Goal: Task Accomplishment & Management: Use online tool/utility

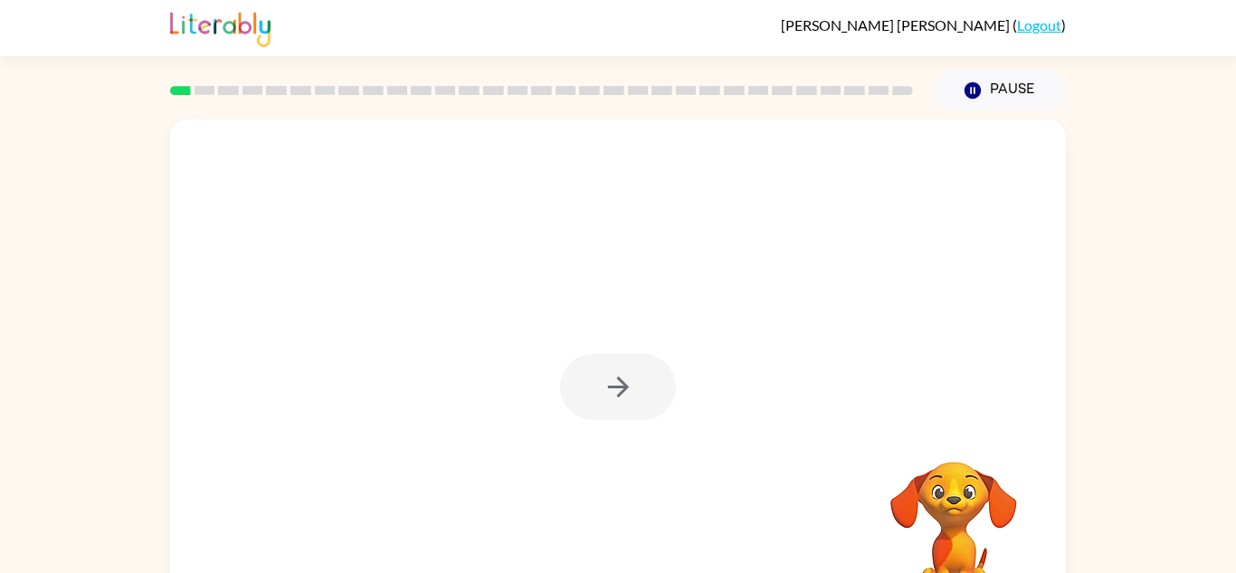
click at [680, 396] on div at bounding box center [618, 377] width 896 height 517
click at [637, 407] on div at bounding box center [618, 387] width 116 height 66
click at [633, 388] on div at bounding box center [618, 387] width 116 height 66
click at [619, 401] on icon "button" at bounding box center [619, 387] width 32 height 32
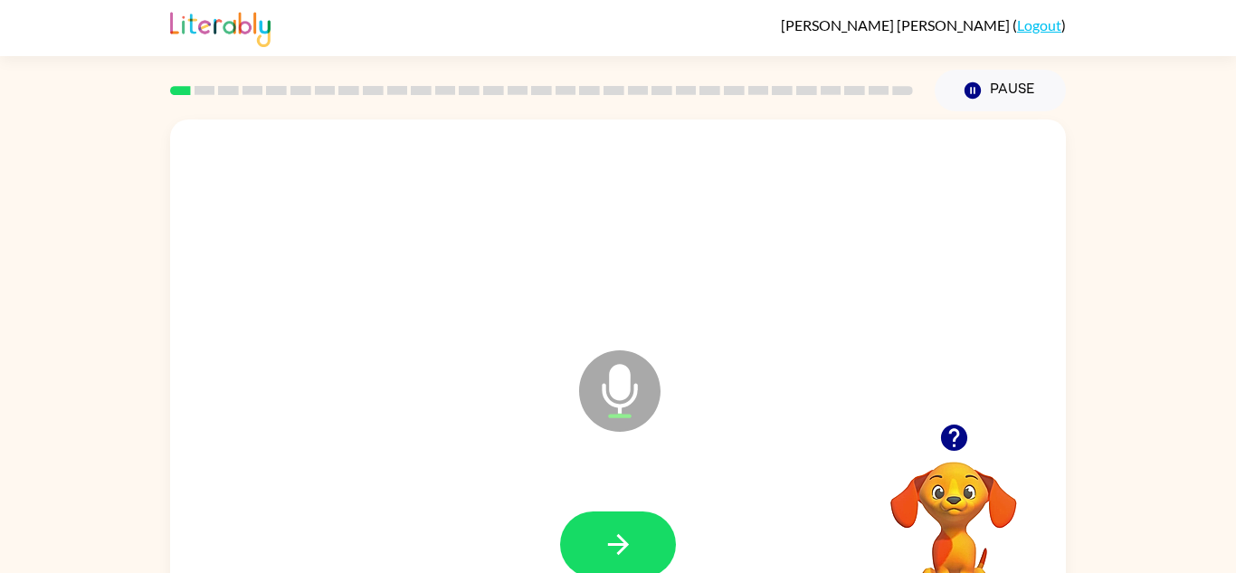
scroll to position [6, 0]
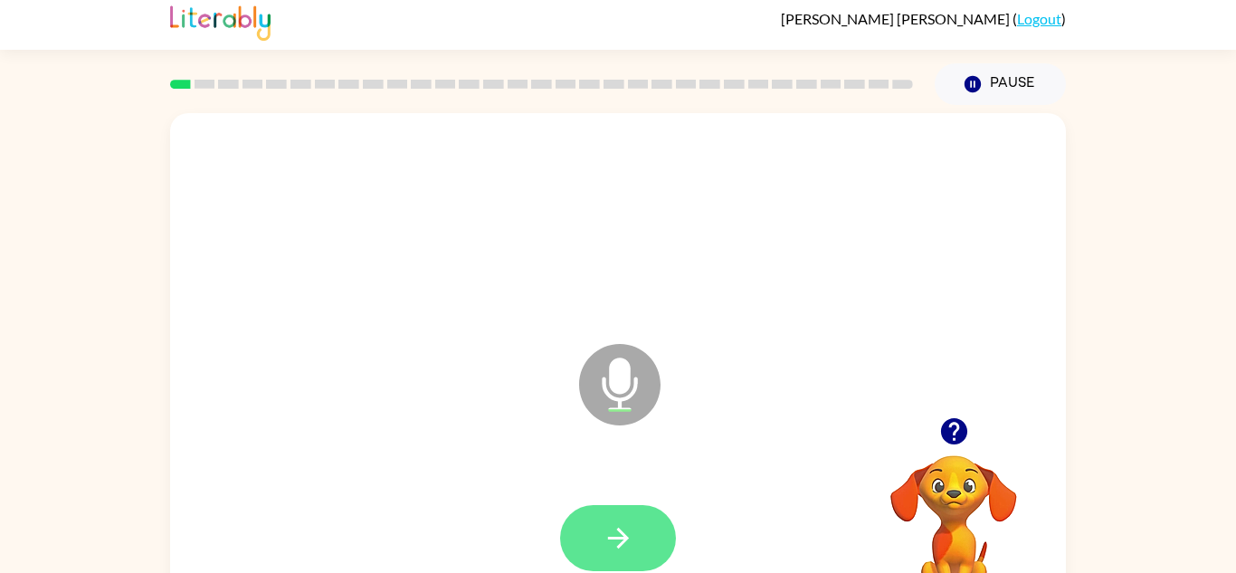
click at [635, 536] on button "button" at bounding box center [618, 538] width 116 height 66
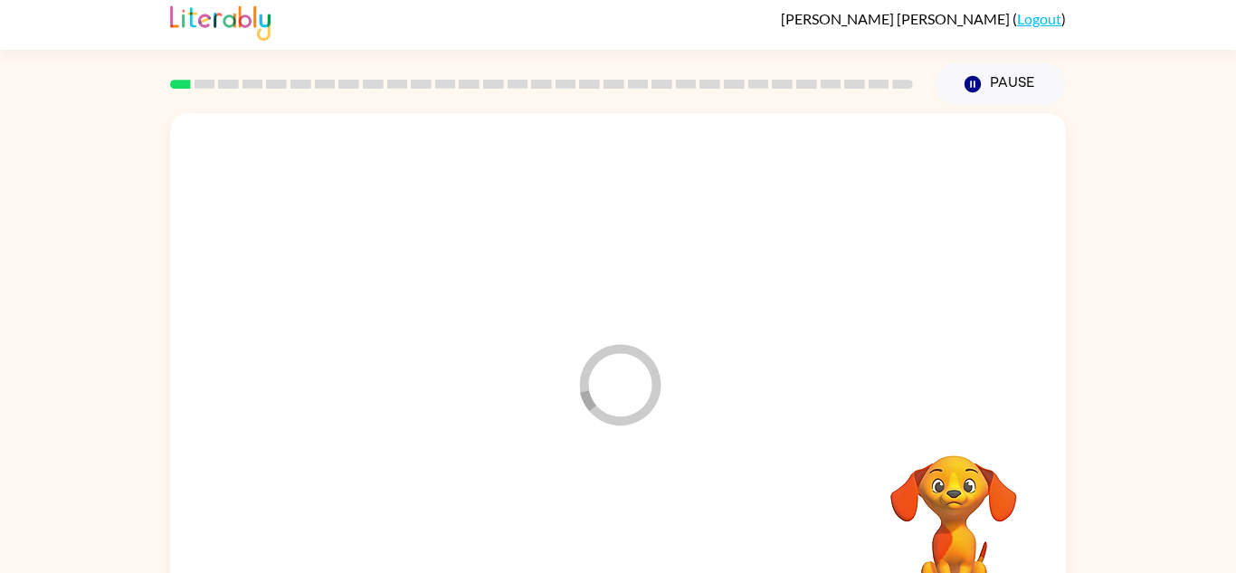
click at [625, 535] on div at bounding box center [618, 538] width 860 height 148
click at [627, 538] on div at bounding box center [618, 538] width 860 height 148
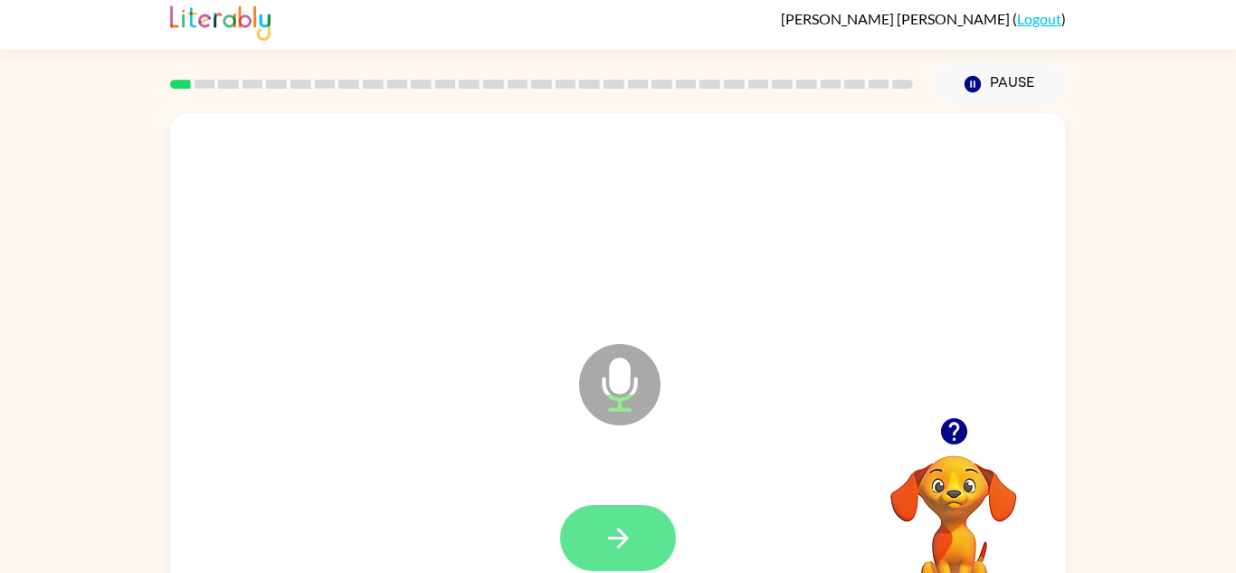
click at [630, 567] on button "button" at bounding box center [618, 538] width 116 height 66
click at [634, 520] on button "button" at bounding box center [618, 538] width 116 height 66
click at [592, 520] on button "button" at bounding box center [618, 538] width 116 height 66
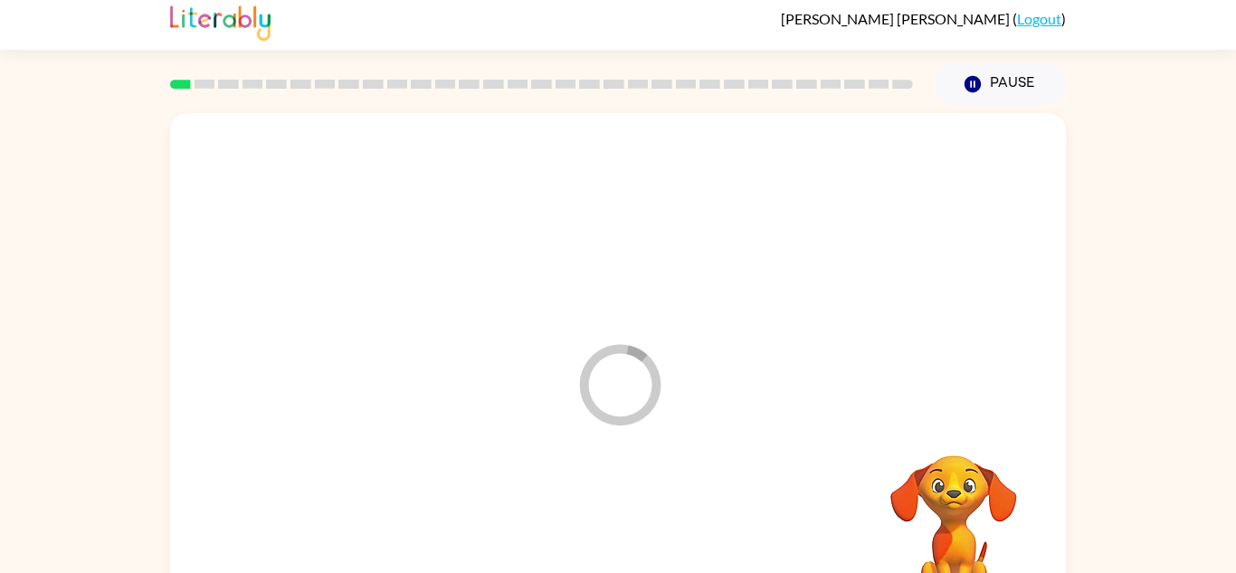
scroll to position [0, 0]
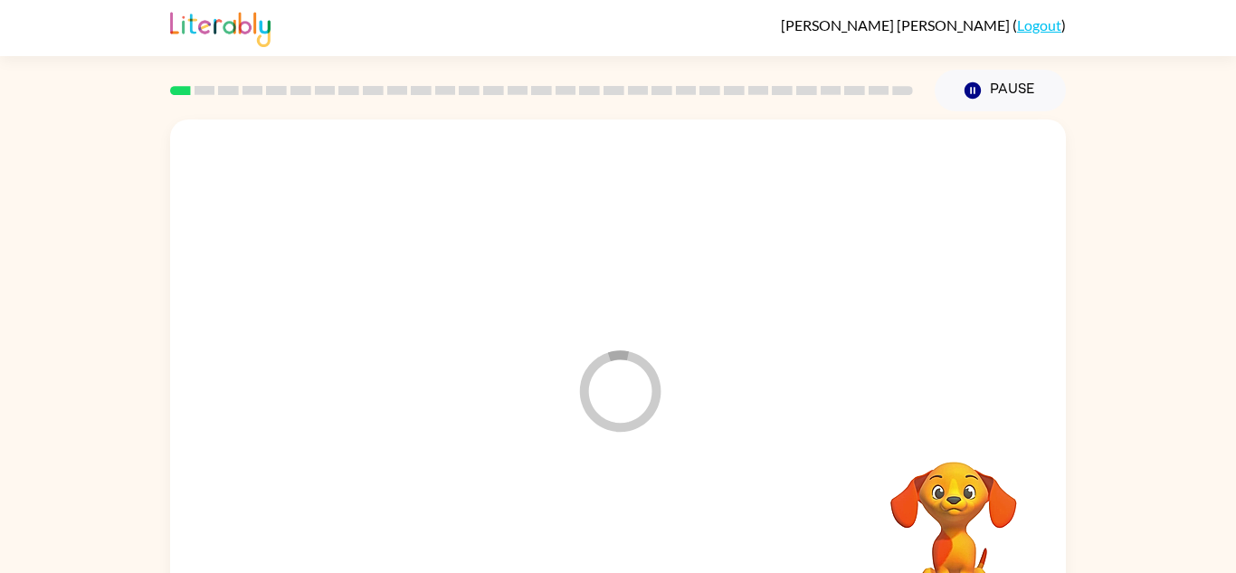
click at [623, 524] on div at bounding box center [618, 545] width 860 height 148
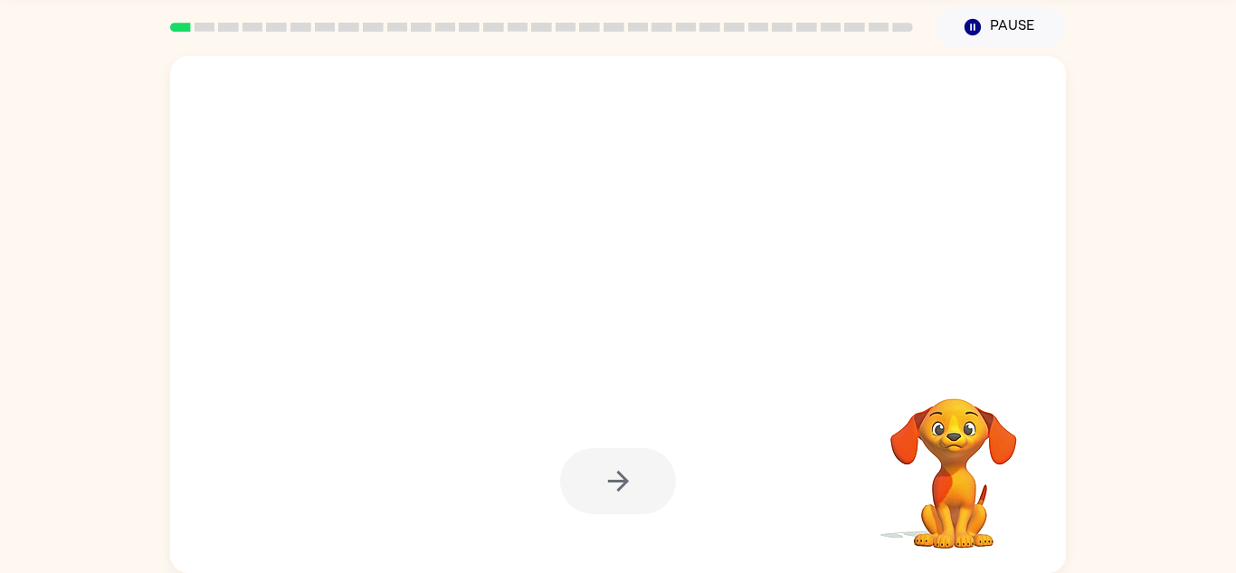
click at [946, 469] on video "Your browser must support playing .mp4 files to use Literably. Please try using…" at bounding box center [954, 460] width 181 height 181
click at [960, 445] on video "Your browser must support playing .mp4 files to use Literably. Please try using…" at bounding box center [954, 460] width 181 height 181
click at [956, 443] on video "Your browser must support playing .mp4 files to use Literably. Please try using…" at bounding box center [954, 460] width 181 height 181
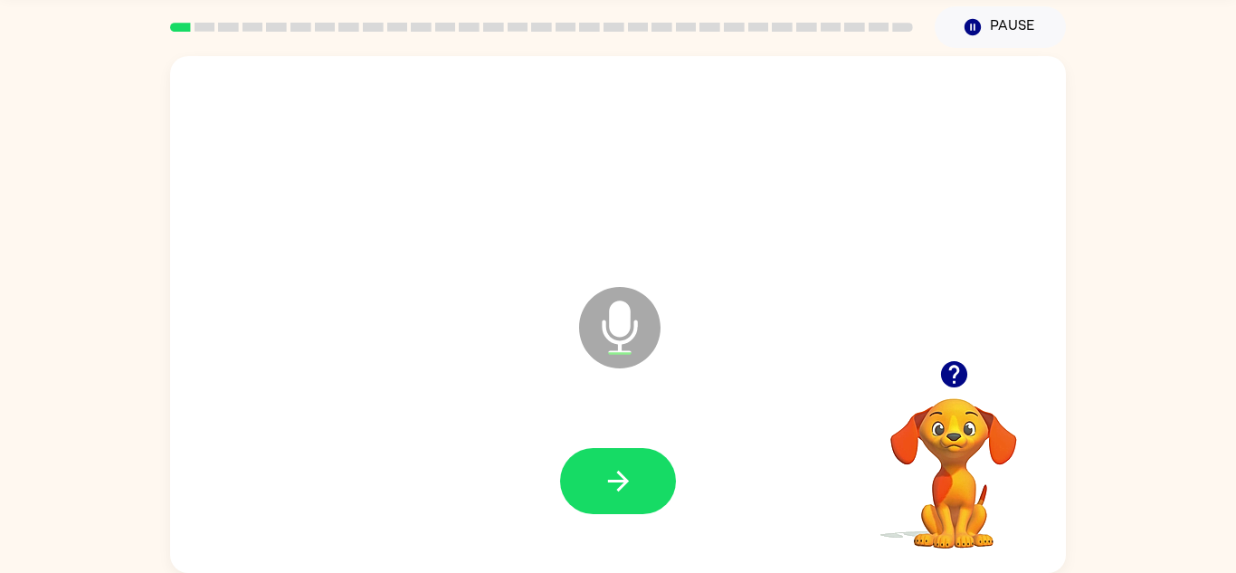
click at [959, 358] on button "button" at bounding box center [954, 374] width 46 height 46
click at [645, 488] on button "button" at bounding box center [618, 481] width 116 height 66
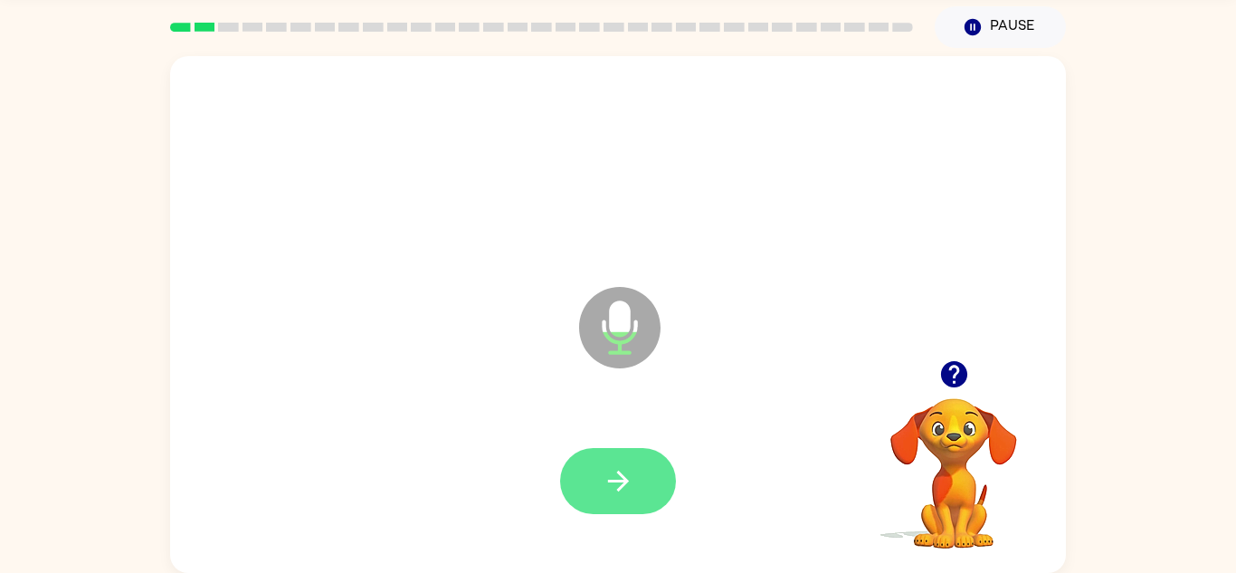
click at [650, 451] on button "button" at bounding box center [618, 481] width 116 height 66
click at [654, 475] on button "button" at bounding box center [618, 481] width 116 height 66
click at [655, 477] on button "button" at bounding box center [618, 481] width 116 height 66
click at [650, 480] on button "button" at bounding box center [618, 481] width 116 height 66
click at [654, 479] on button "button" at bounding box center [618, 481] width 116 height 66
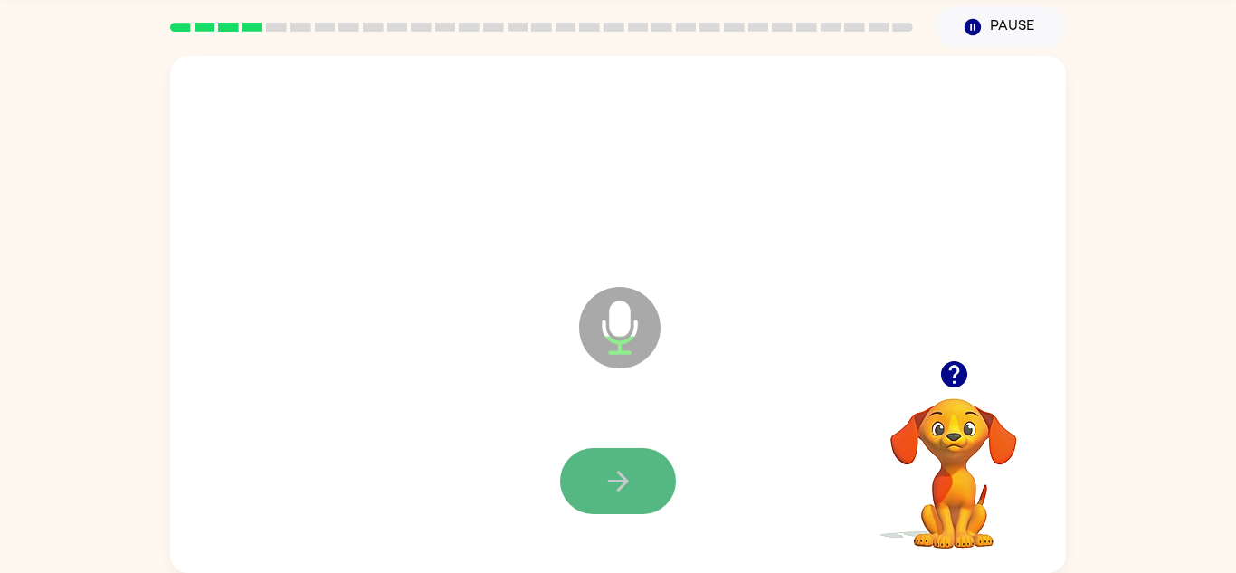
click at [644, 477] on button "button" at bounding box center [618, 481] width 116 height 66
click at [649, 475] on button "button" at bounding box center [618, 481] width 116 height 66
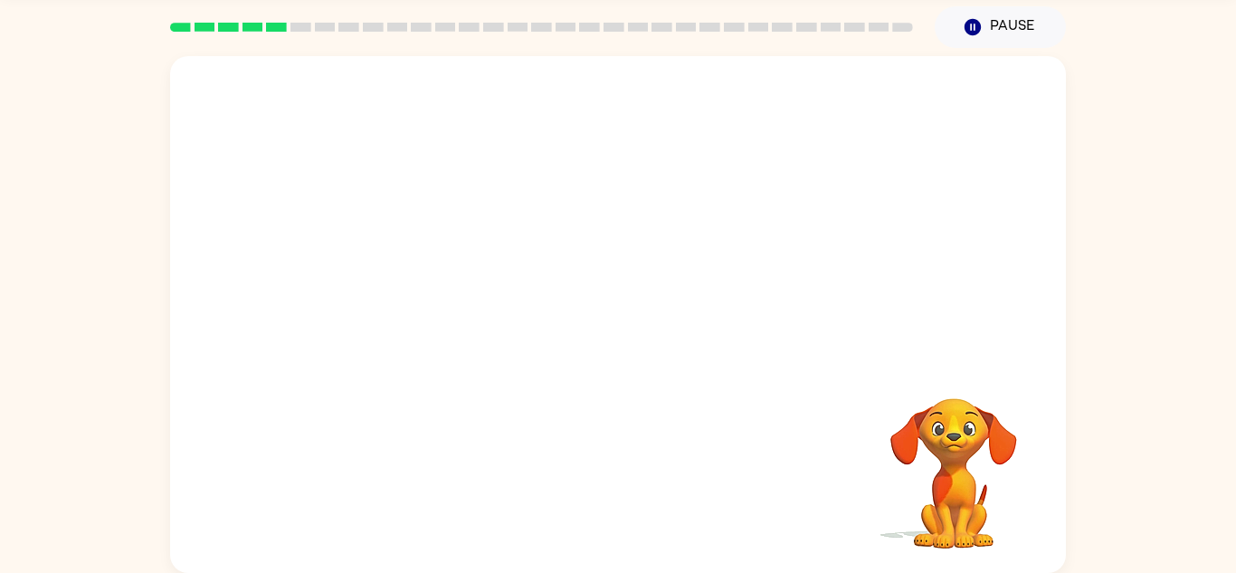
click at [653, 477] on div at bounding box center [618, 481] width 860 height 148
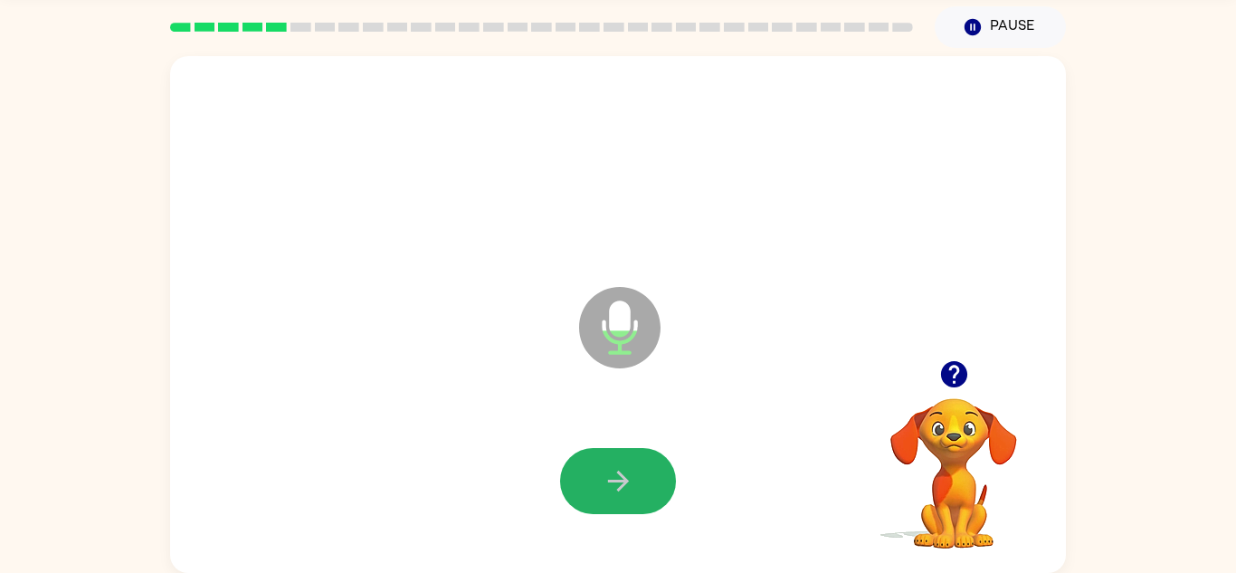
click at [653, 486] on button "button" at bounding box center [618, 481] width 116 height 66
click at [653, 486] on div at bounding box center [618, 481] width 860 height 148
click at [660, 482] on button "button" at bounding box center [618, 481] width 116 height 66
click at [660, 482] on div at bounding box center [618, 481] width 116 height 66
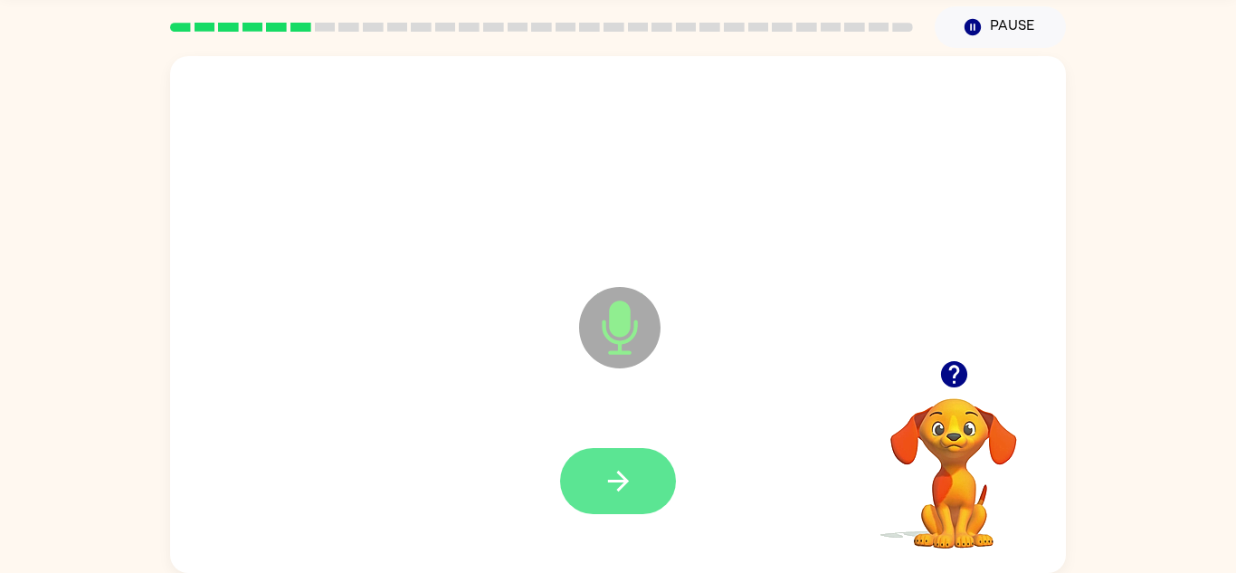
click at [658, 480] on button "button" at bounding box center [618, 481] width 116 height 66
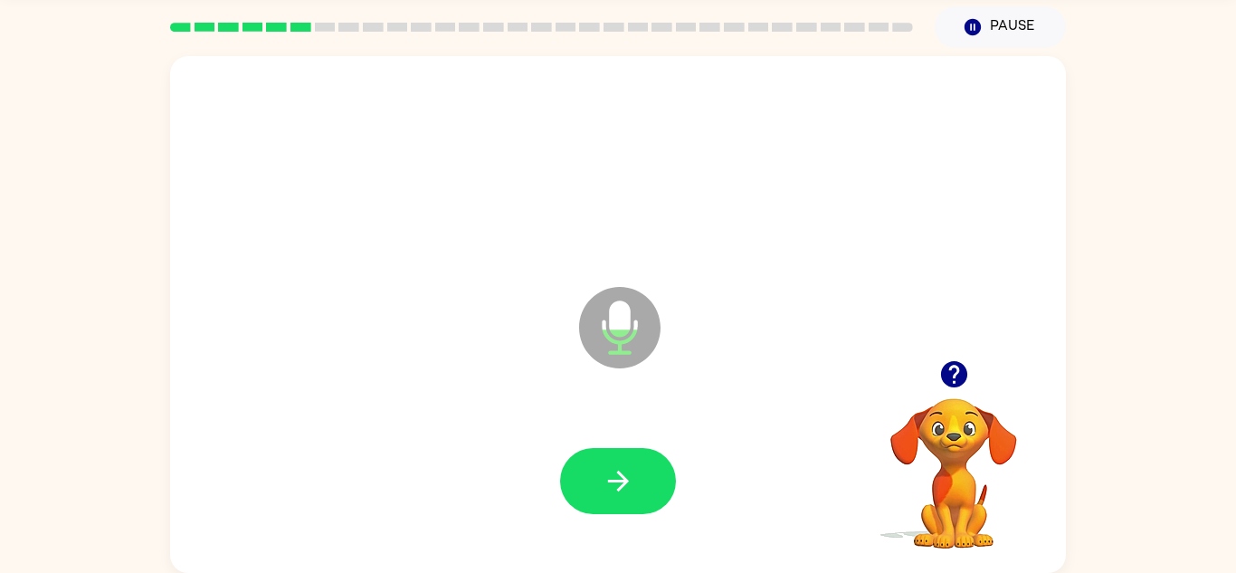
click at [658, 480] on button "button" at bounding box center [618, 481] width 116 height 66
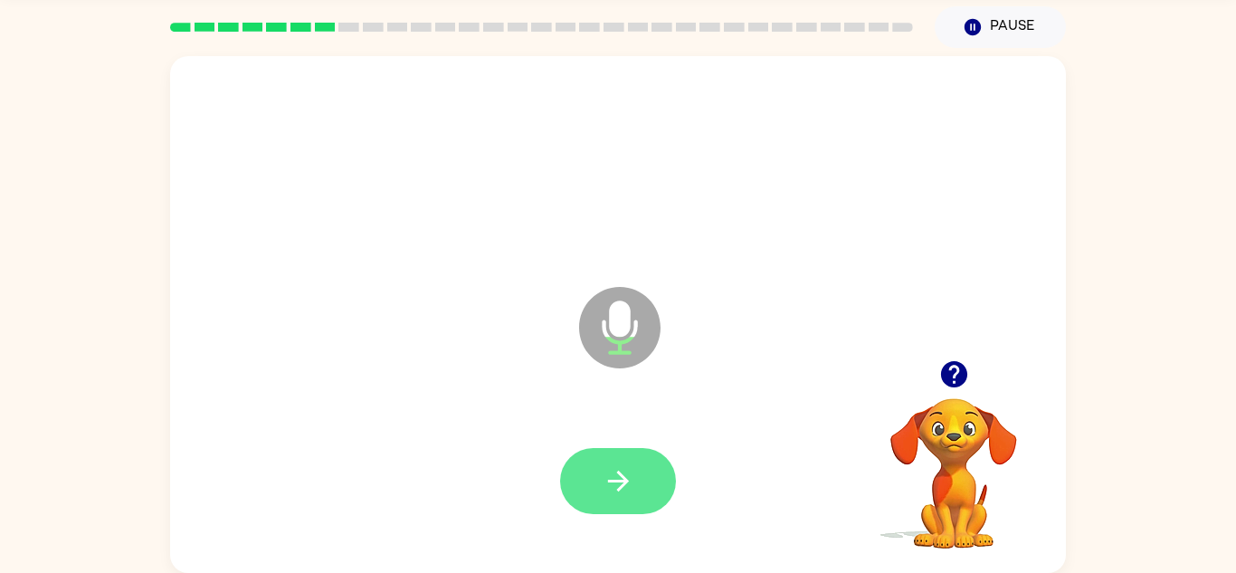
click at [631, 477] on icon "button" at bounding box center [619, 481] width 32 height 32
click at [642, 491] on button "button" at bounding box center [618, 481] width 116 height 66
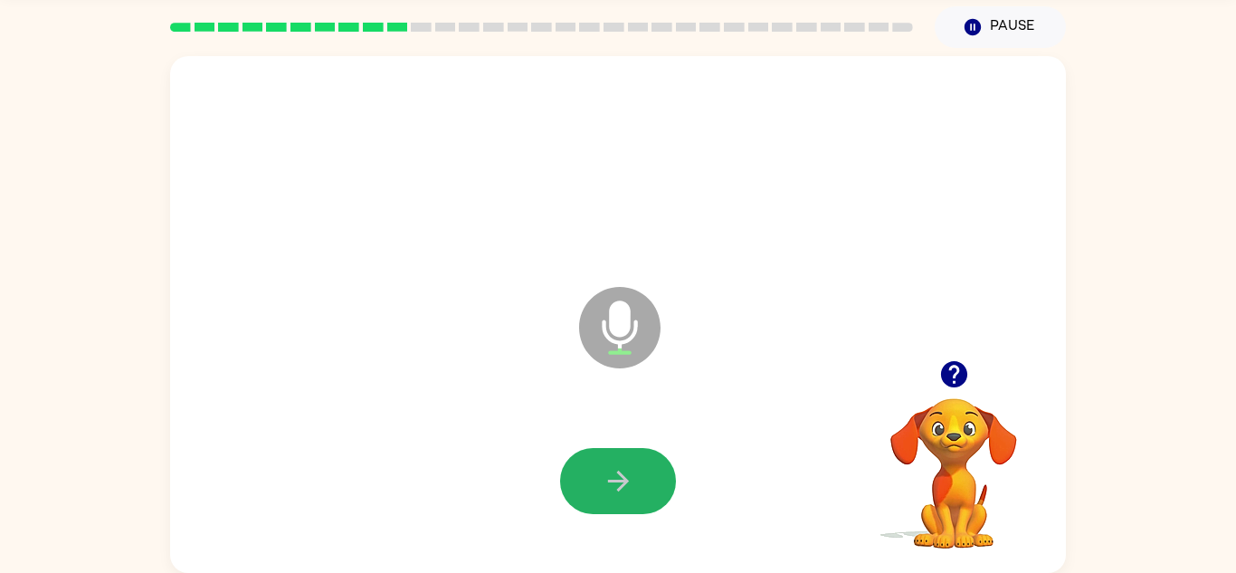
click at [642, 491] on button "button" at bounding box center [618, 481] width 116 height 66
click at [653, 502] on button "button" at bounding box center [618, 481] width 116 height 66
click at [595, 444] on div at bounding box center [618, 481] width 860 height 148
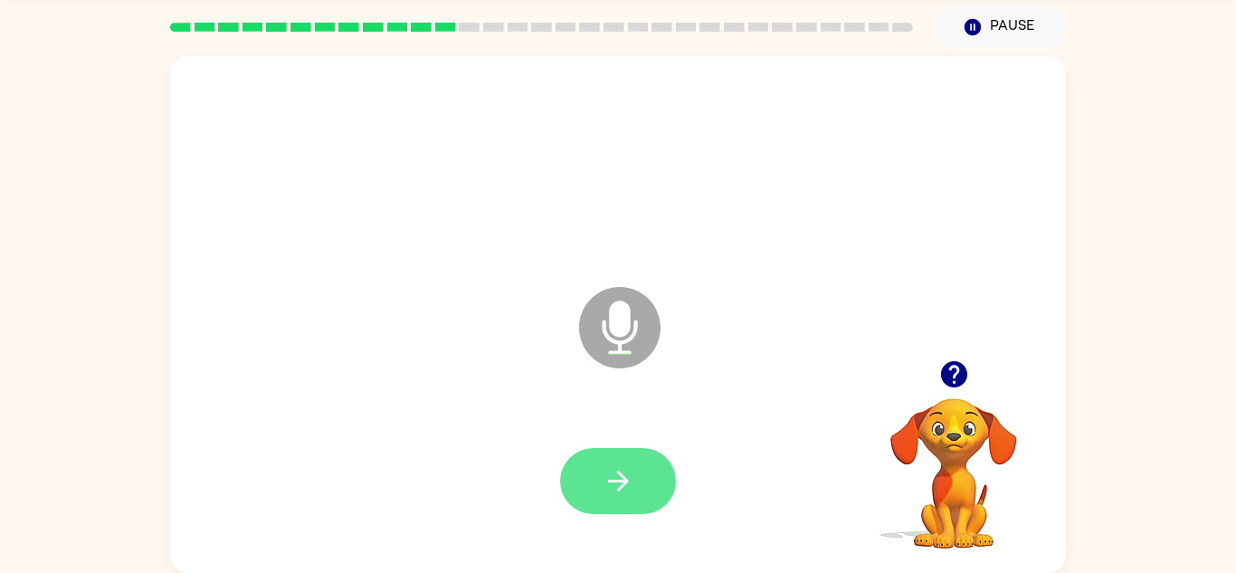
click at [613, 494] on icon "button" at bounding box center [619, 481] width 32 height 32
click at [616, 507] on button "button" at bounding box center [618, 481] width 116 height 66
click at [616, 504] on button "button" at bounding box center [618, 481] width 116 height 66
click at [654, 475] on button "button" at bounding box center [618, 481] width 116 height 66
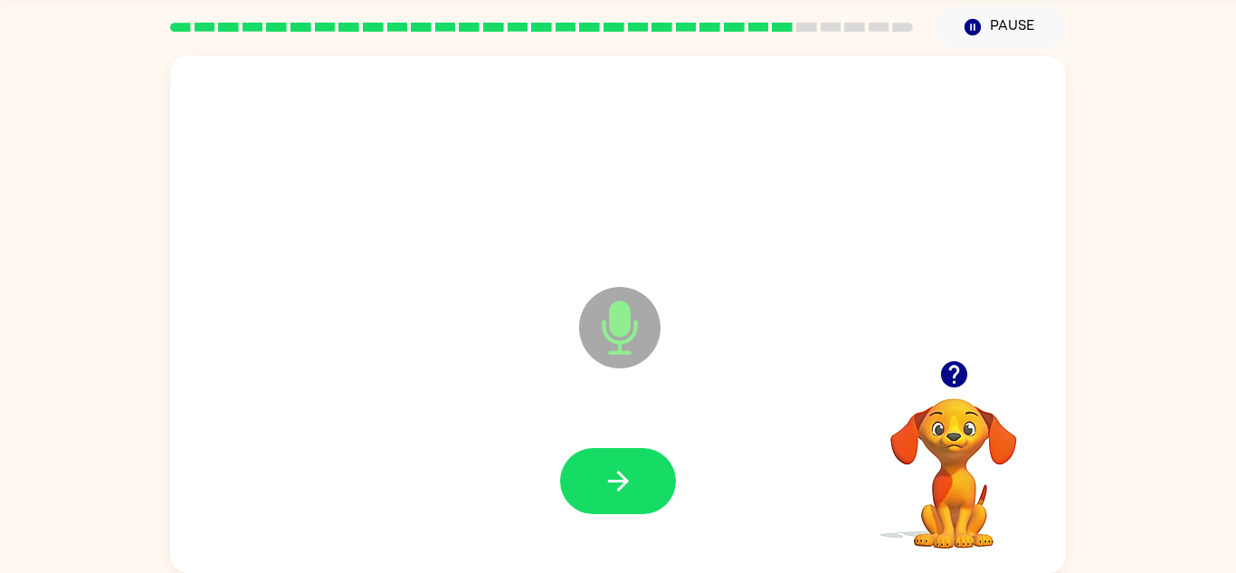
click at [957, 376] on icon "button" at bounding box center [953, 374] width 26 height 26
click at [630, 476] on icon "button" at bounding box center [619, 481] width 32 height 32
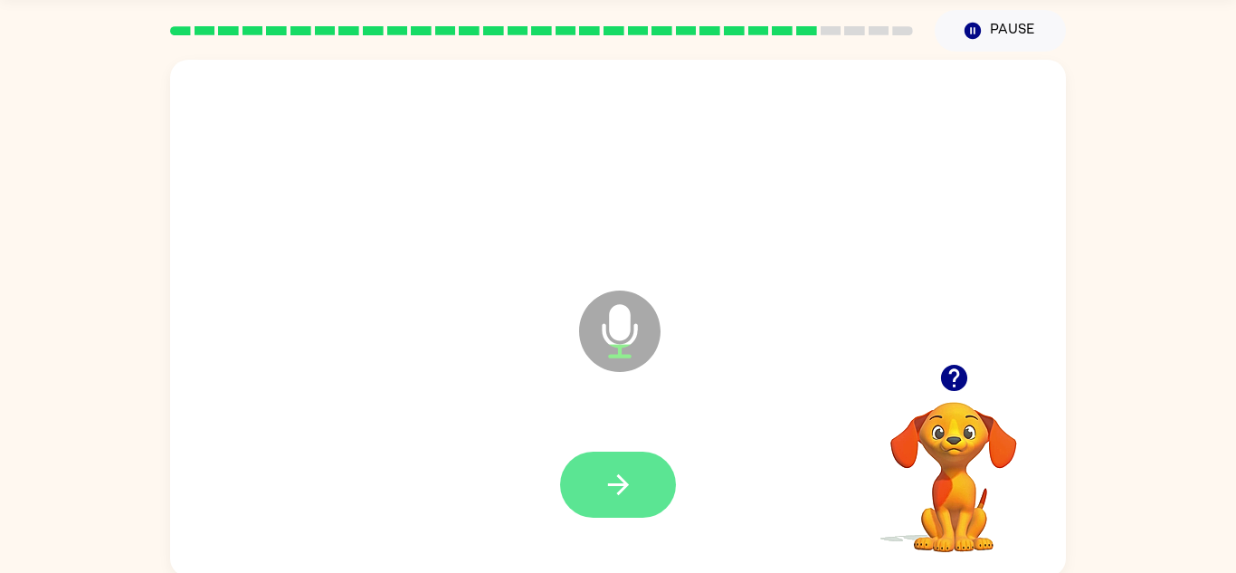
click at [625, 484] on icon "button" at bounding box center [617, 484] width 21 height 21
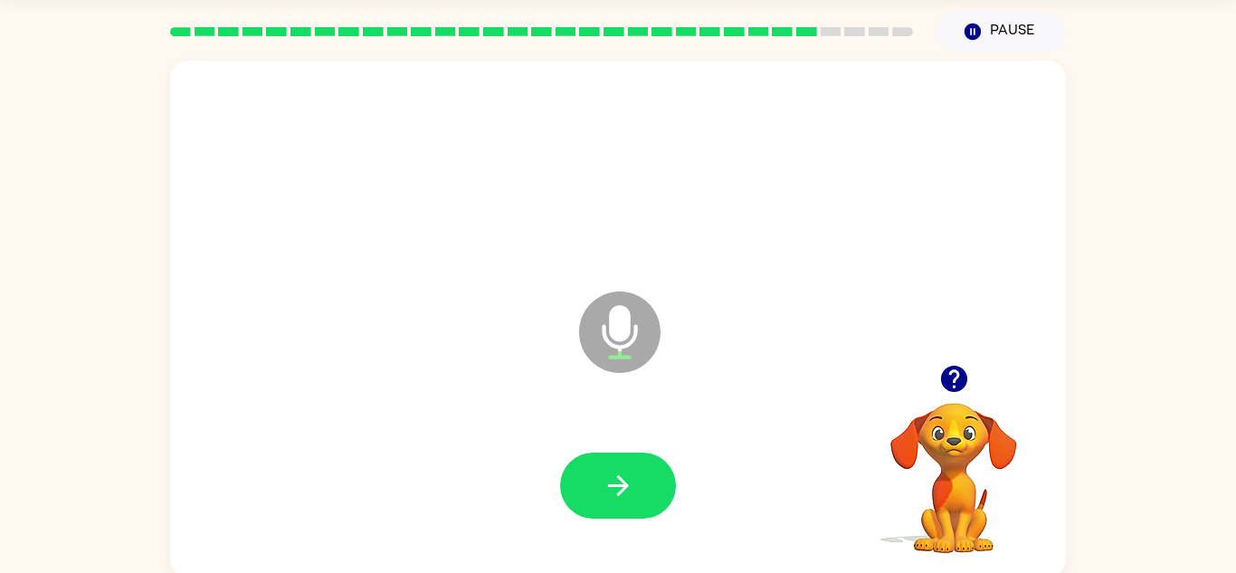
scroll to position [54, 0]
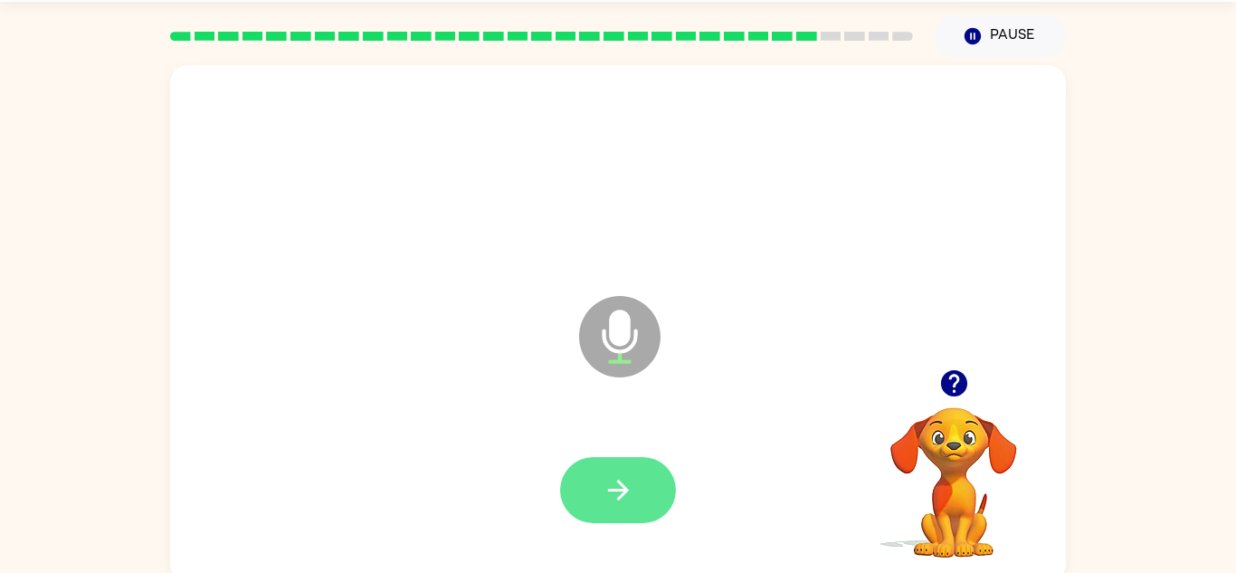
click at [632, 497] on icon "button" at bounding box center [619, 490] width 32 height 32
click at [635, 472] on button "button" at bounding box center [618, 490] width 116 height 66
click at [651, 482] on button "button" at bounding box center [618, 490] width 116 height 66
click at [619, 483] on icon "button" at bounding box center [617, 490] width 21 height 21
click at [616, 465] on button "button" at bounding box center [618, 490] width 116 height 66
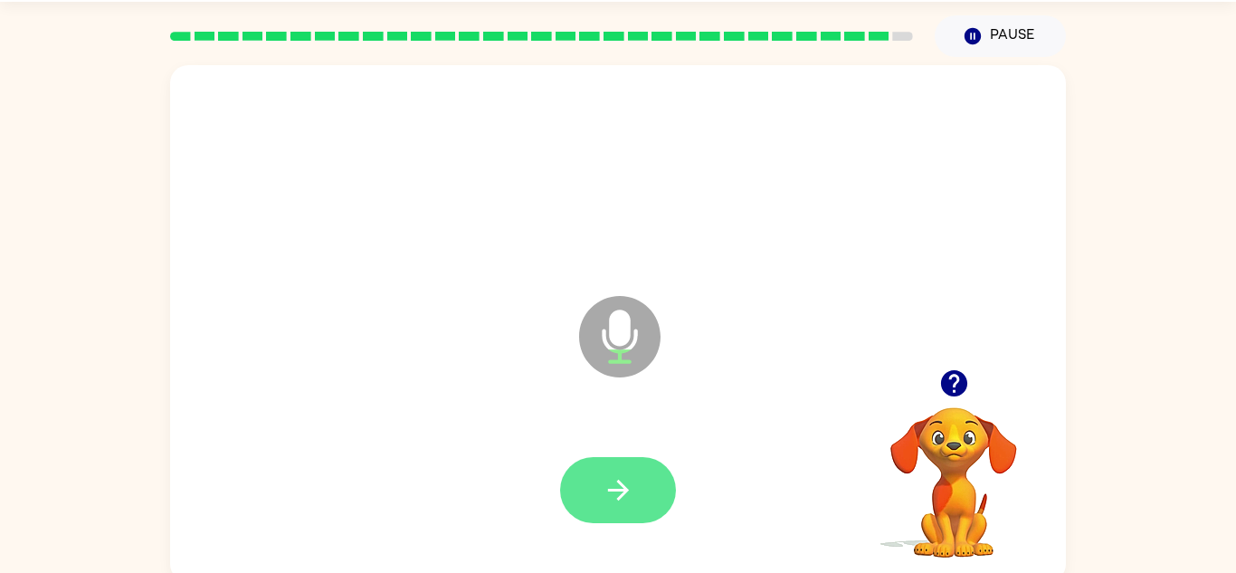
click at [625, 470] on button "button" at bounding box center [618, 490] width 116 height 66
click at [647, 480] on button "button" at bounding box center [618, 490] width 116 height 66
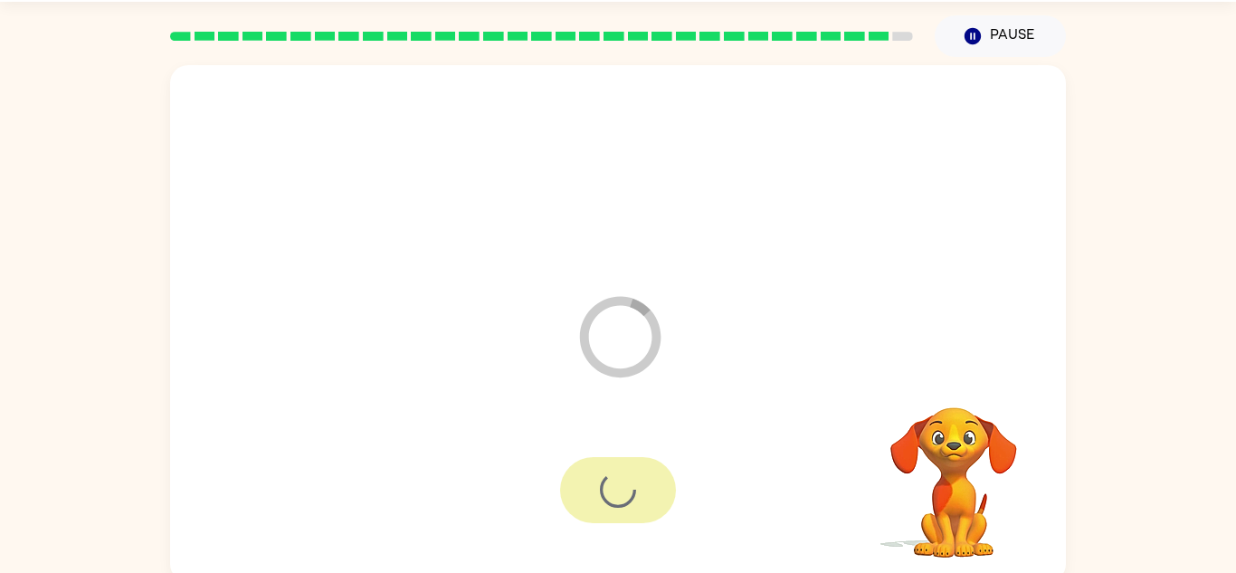
scroll to position [31, 0]
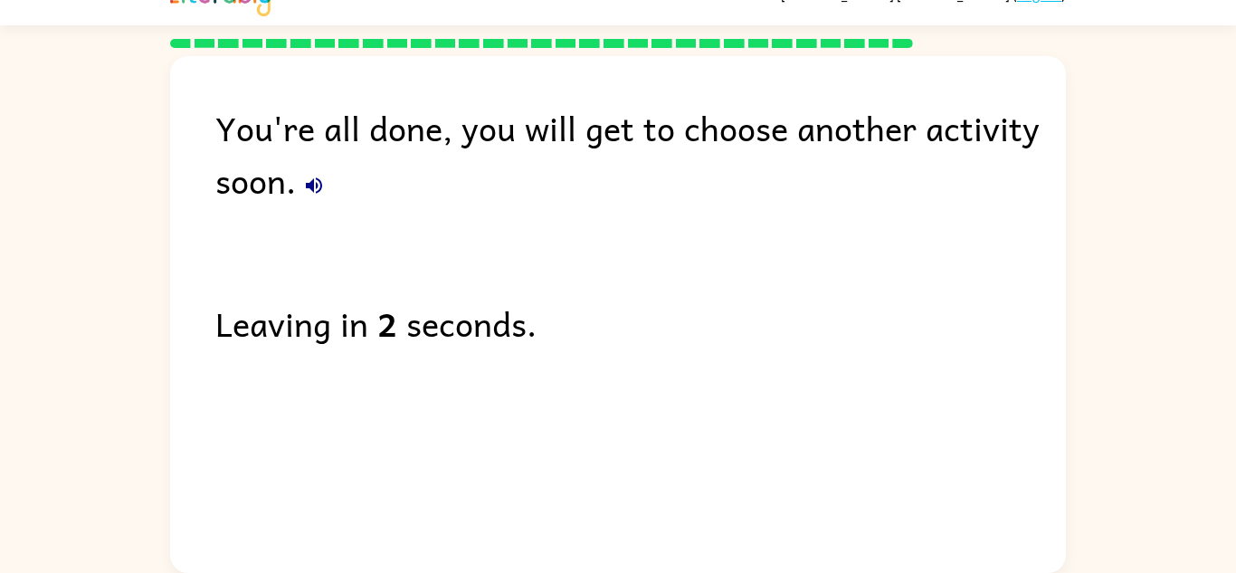
click at [330, 176] on div "You're all done, you will get to choose another activity soon." at bounding box center [640, 153] width 851 height 105
click at [329, 174] on button "button" at bounding box center [314, 185] width 36 height 36
